Goal: Task Accomplishment & Management: Manage account settings

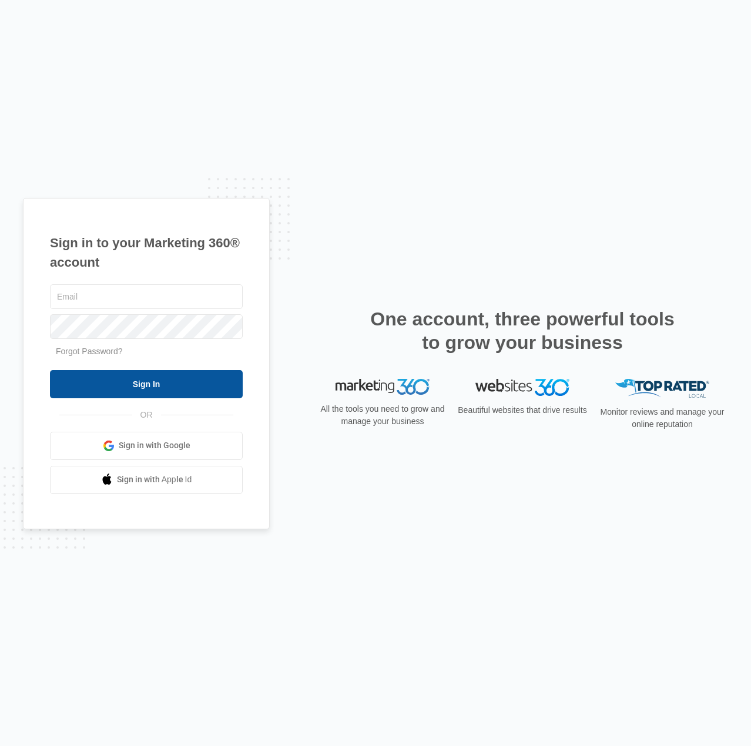
type input "[EMAIL_ADDRESS][DOMAIN_NAME]"
click at [104, 378] on input "Sign In" at bounding box center [146, 384] width 193 height 28
